Goal: Information Seeking & Learning: Learn about a topic

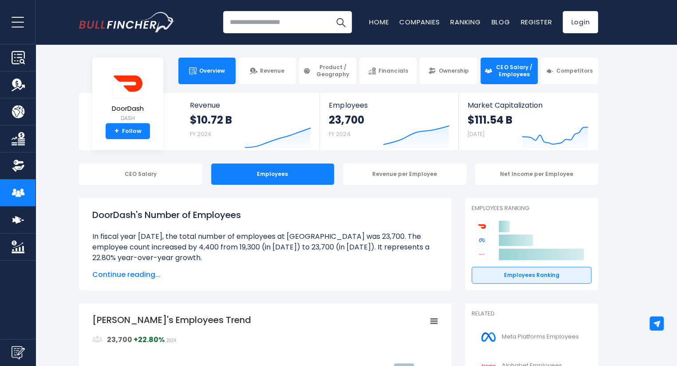
click at [208, 67] on link "Overview" at bounding box center [206, 71] width 57 height 27
click at [220, 67] on link "Overview" at bounding box center [206, 71] width 57 height 27
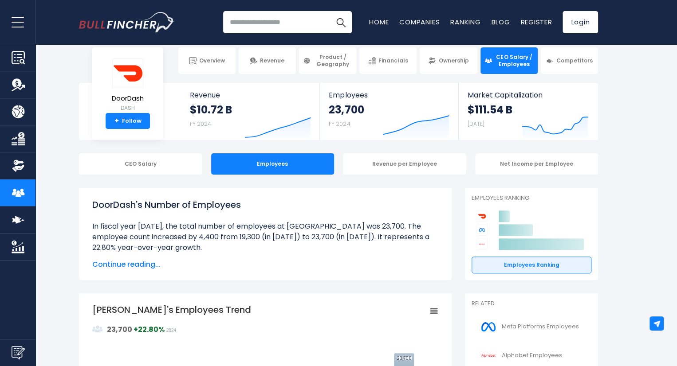
scroll to position [11, 0]
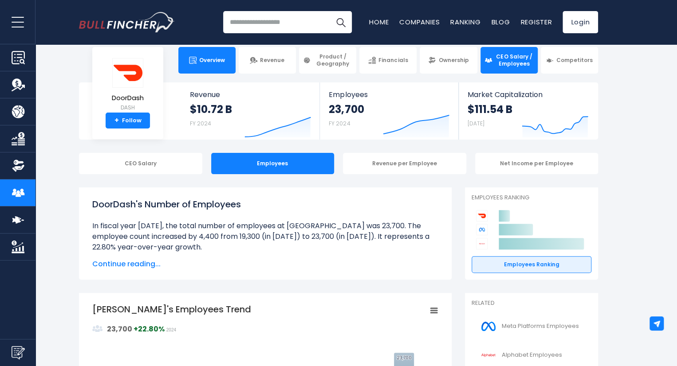
click at [205, 63] on span "Overview" at bounding box center [212, 60] width 26 height 7
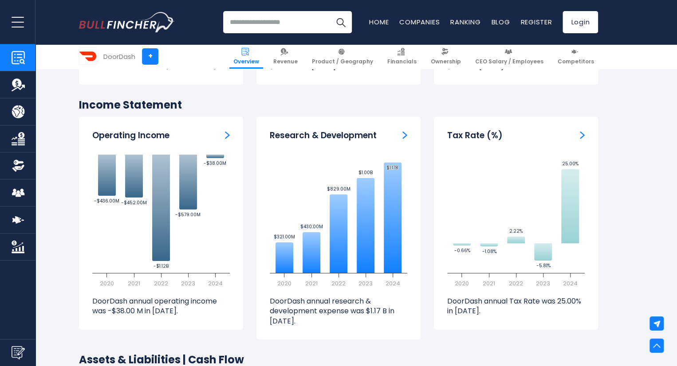
scroll to position [1250, 0]
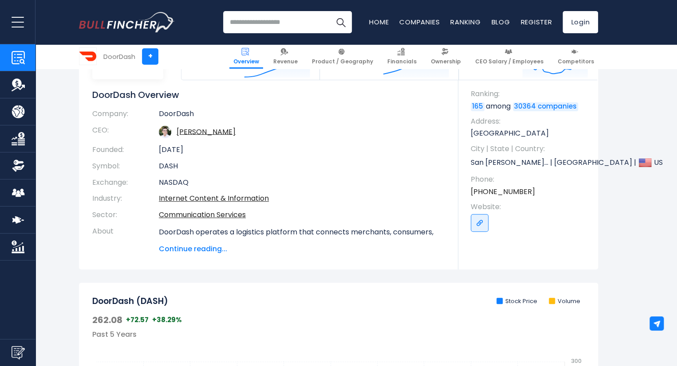
scroll to position [71, 0]
